Goal: Information Seeking & Learning: Learn about a topic

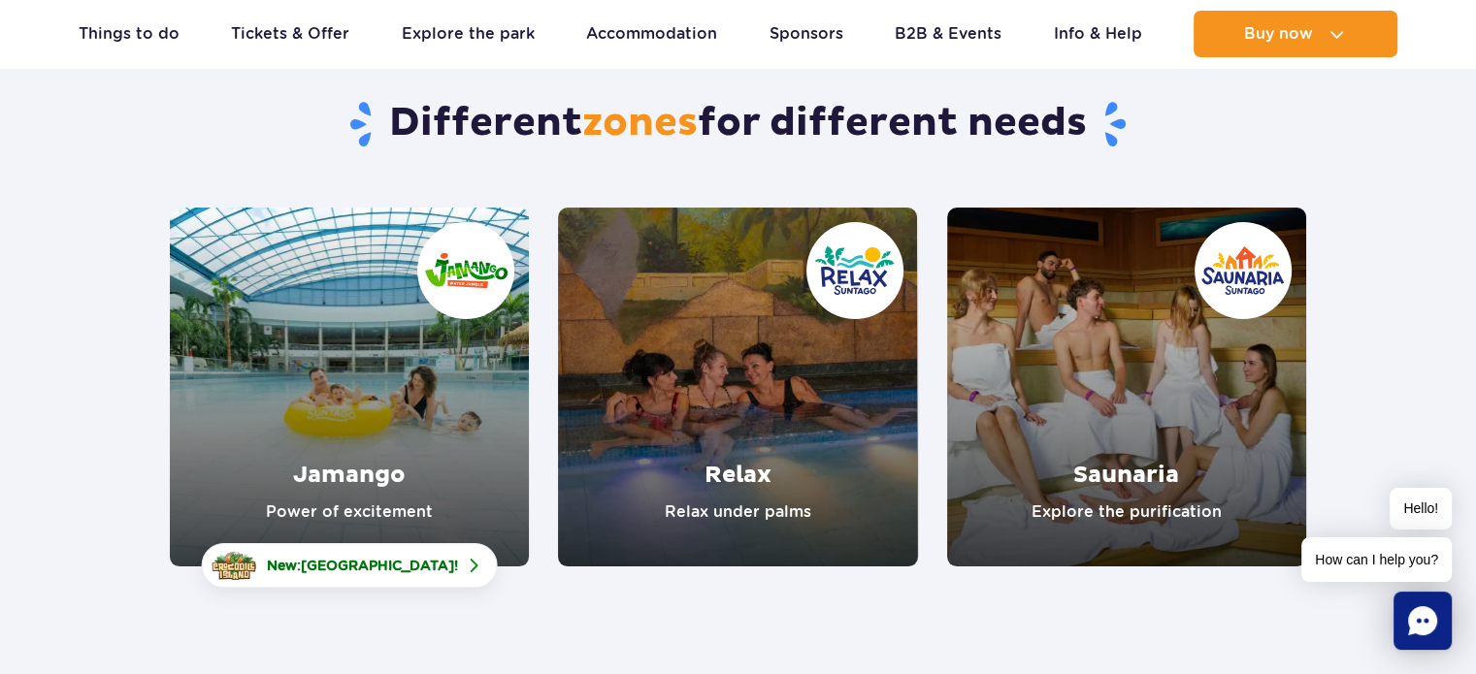
scroll to position [155, 0]
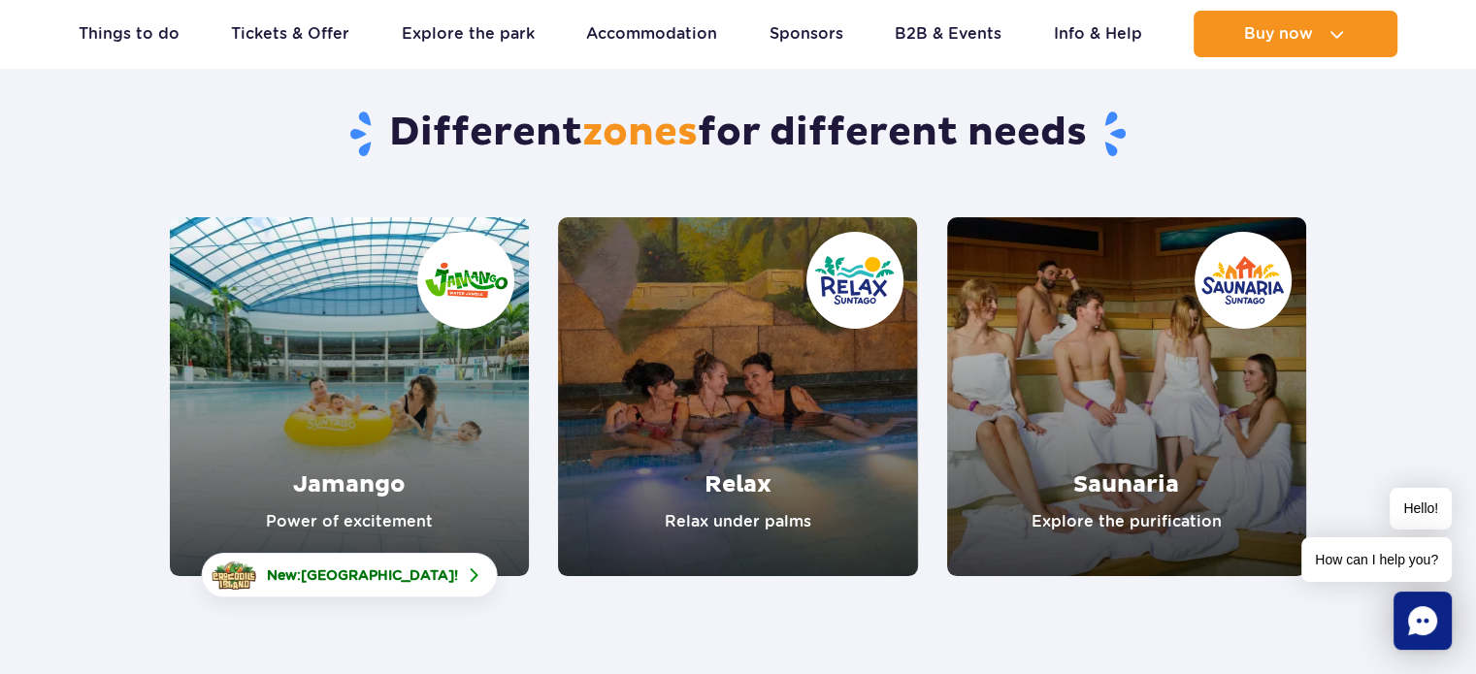
click at [1110, 339] on link "Saunaria" at bounding box center [1126, 396] width 359 height 359
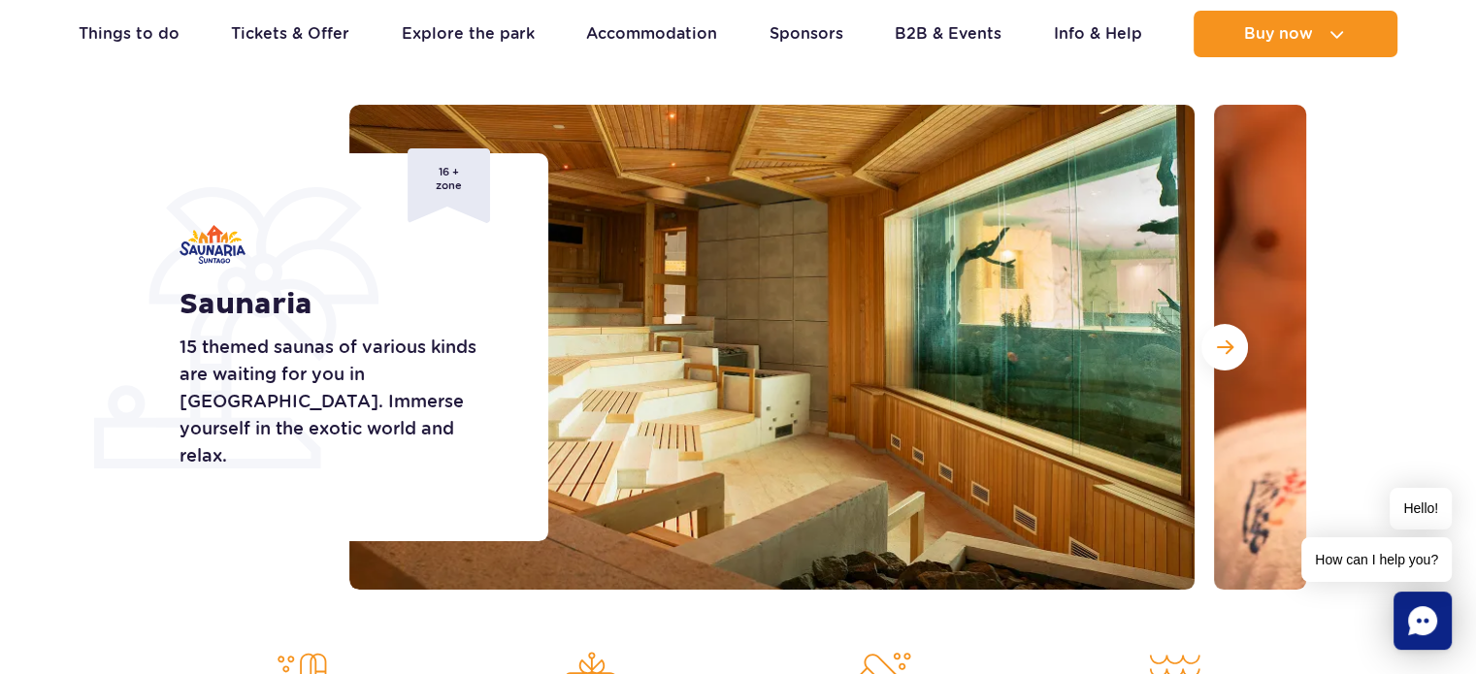
scroll to position [212, 0]
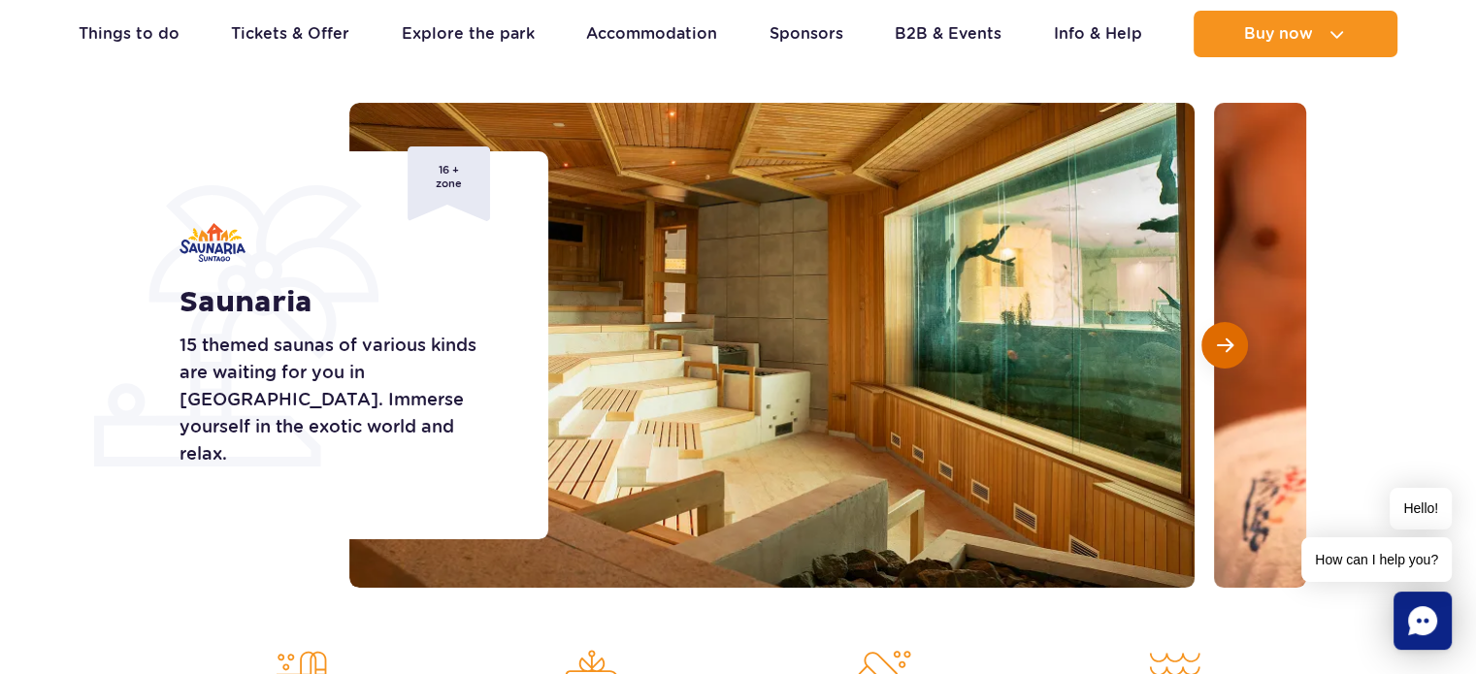
click at [1224, 334] on button "Next slide" at bounding box center [1224, 345] width 47 height 47
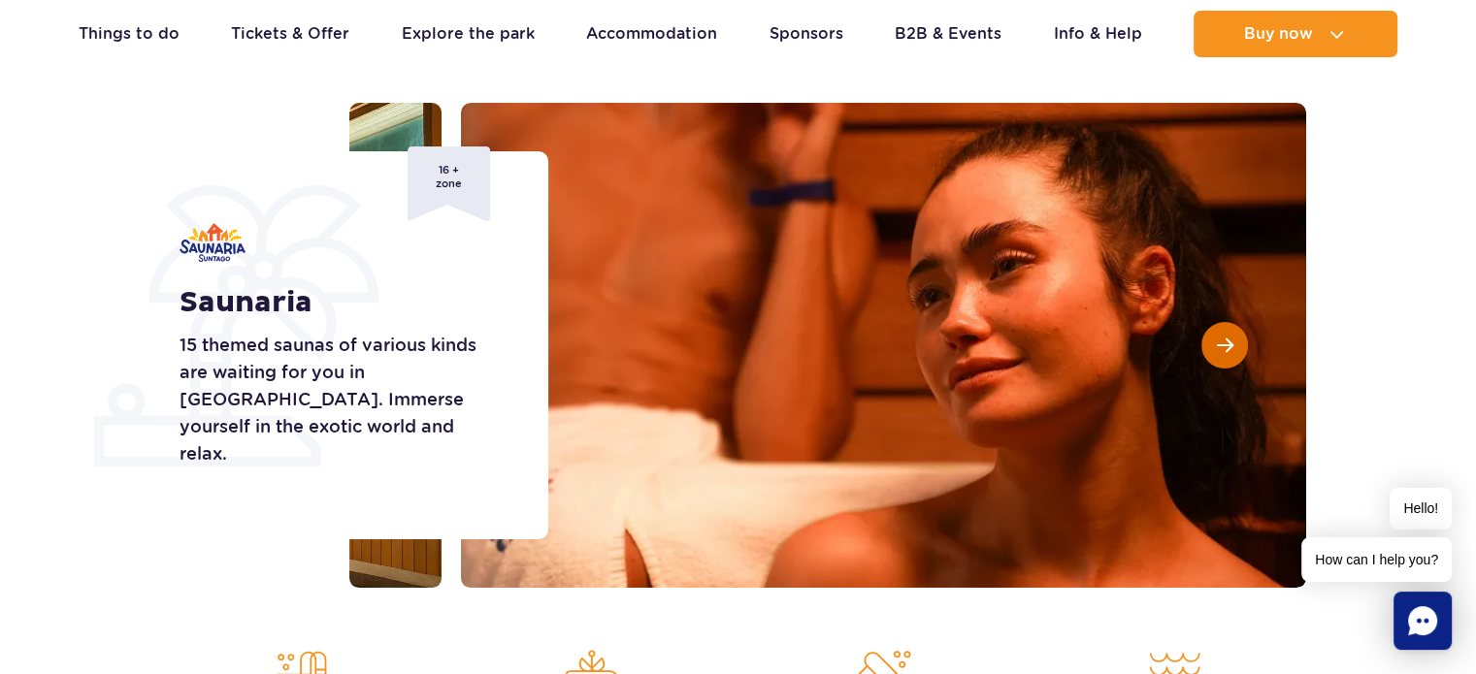
click at [1224, 334] on button "Next slide" at bounding box center [1224, 345] width 47 height 47
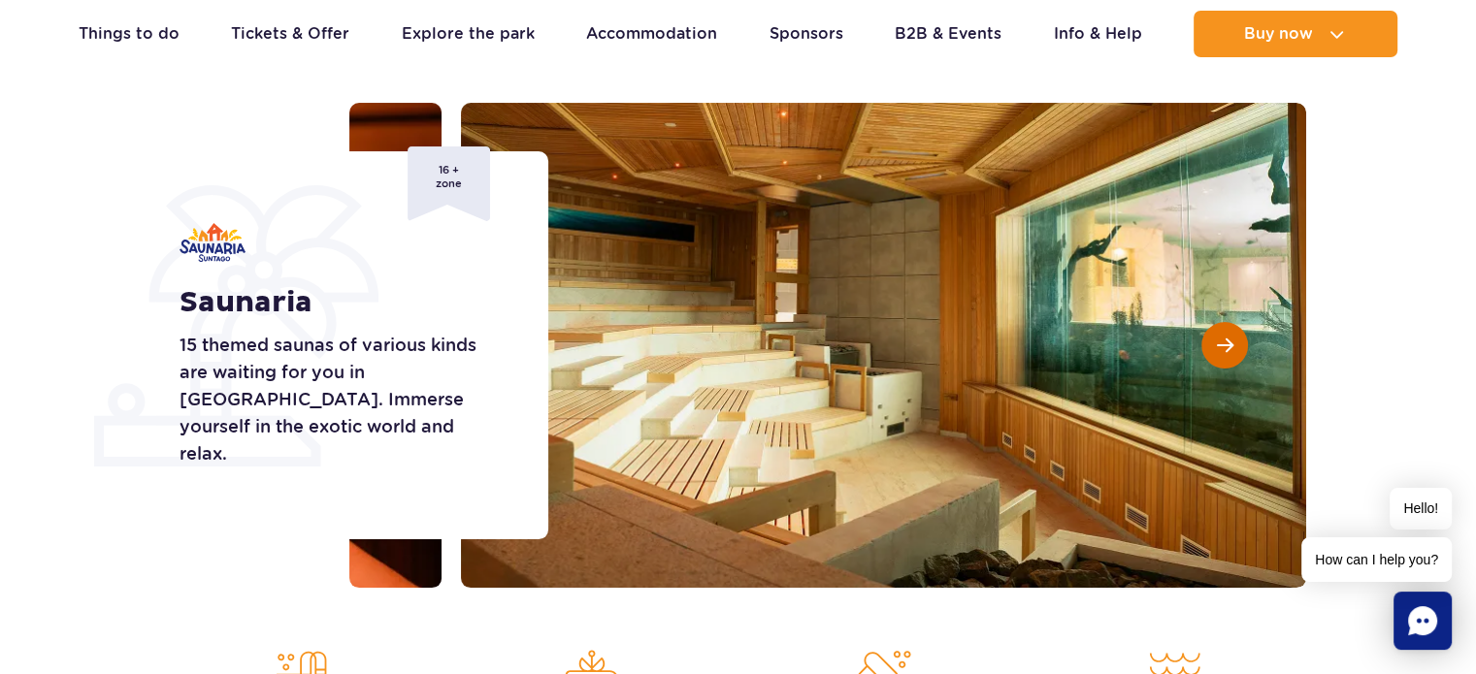
click at [1224, 334] on button "Next slide" at bounding box center [1224, 345] width 47 height 47
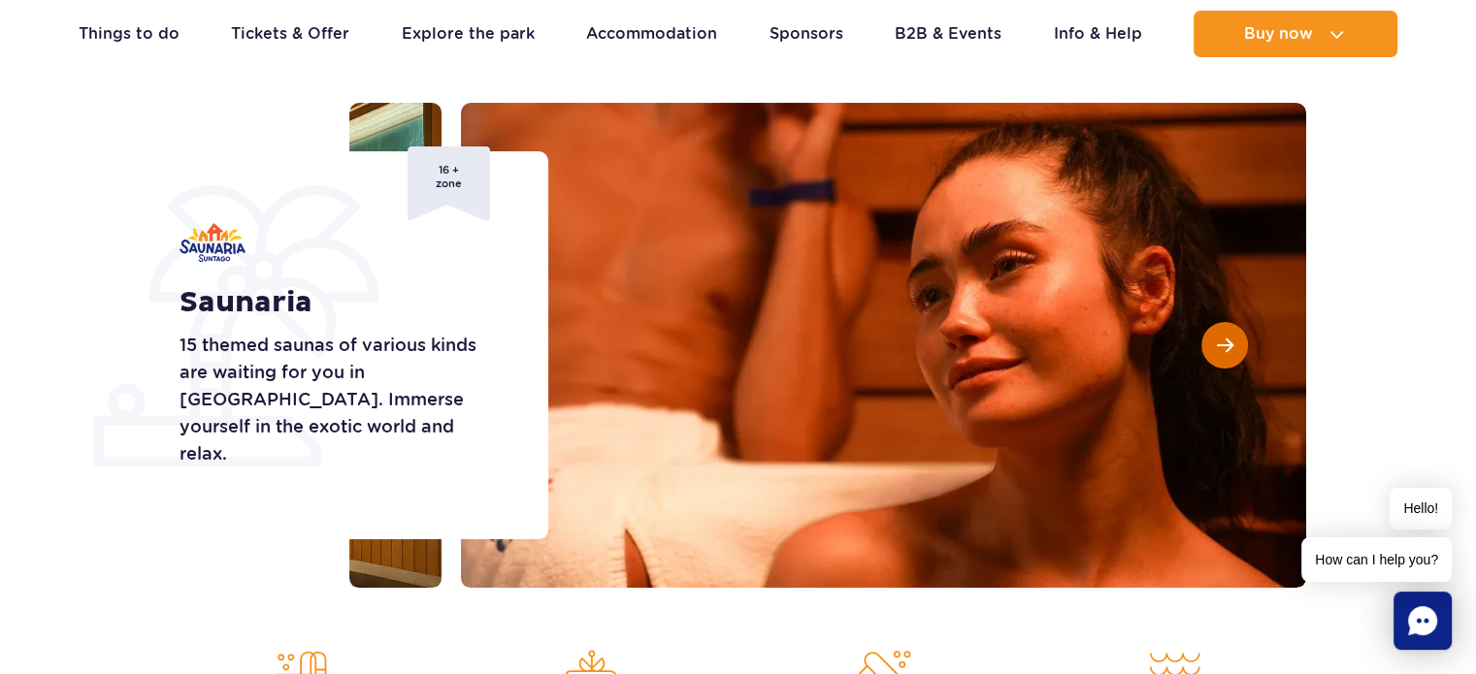
click at [1224, 334] on button "Next slide" at bounding box center [1224, 345] width 47 height 47
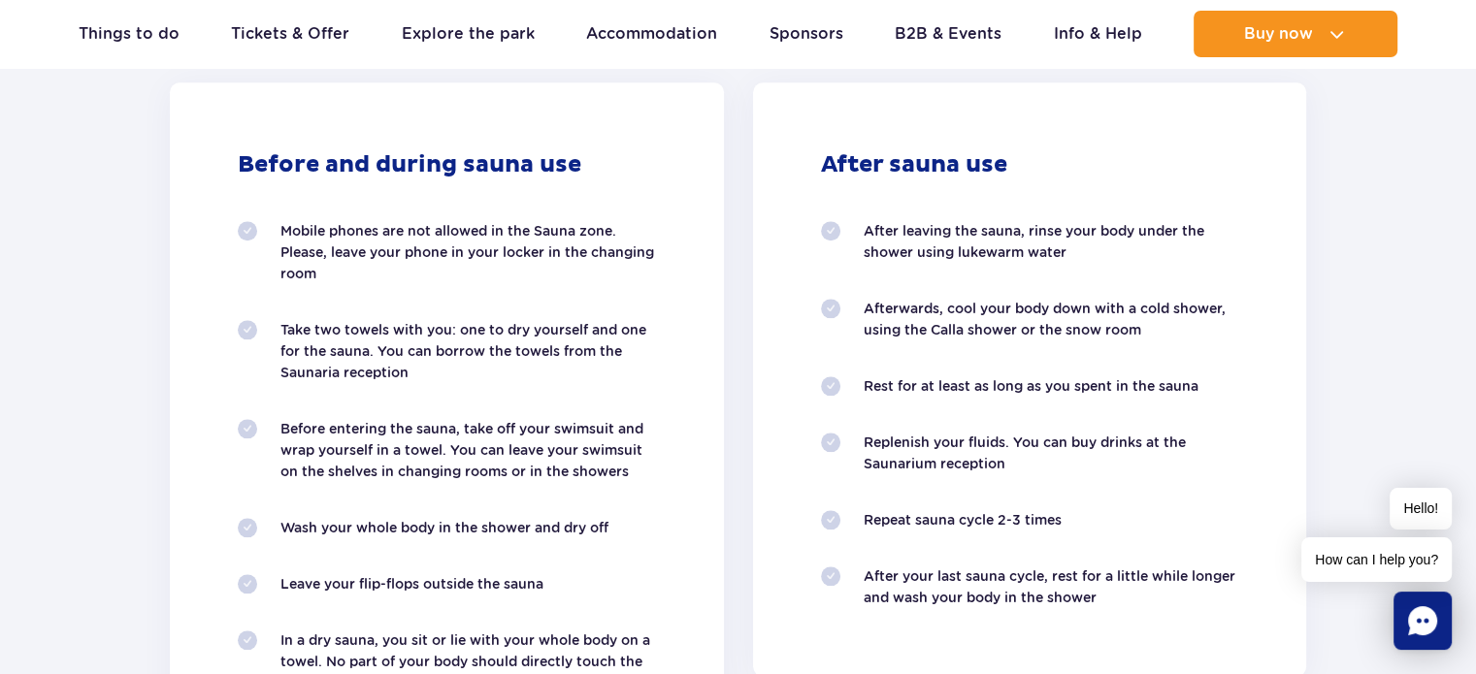
scroll to position [2001, 0]
